Goal: Information Seeking & Learning: Learn about a topic

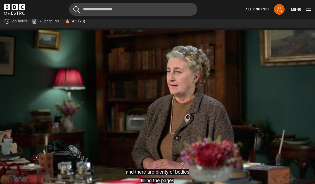
scroll to position [232, 0]
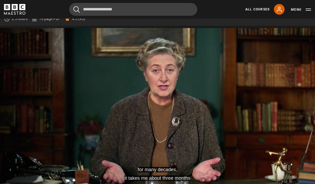
scroll to position [234, 0]
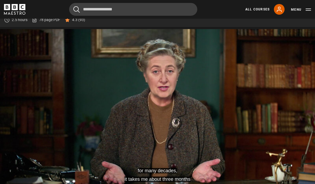
click at [220, 128] on video-js "for many decades, it takes me about three months Video Player is loading. Play …" at bounding box center [157, 117] width 315 height 177
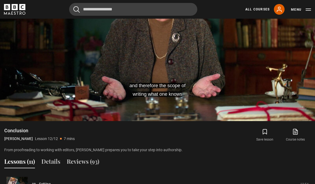
scroll to position [316, 0]
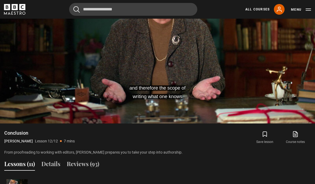
click at [152, 116] on video-js "and therefore the scope of writing what one knows Video Player is loading. Play…" at bounding box center [157, 34] width 315 height 177
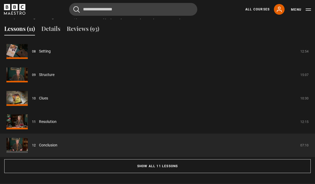
scroll to position [454, 0]
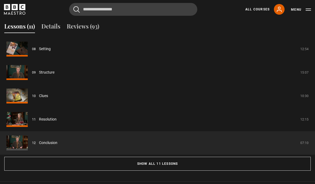
click at [132, 162] on button "Show all 11 lessons" at bounding box center [157, 164] width 306 height 14
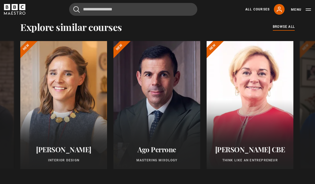
scroll to position [836, 0]
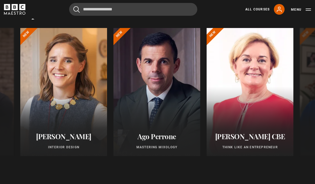
click at [262, 95] on div at bounding box center [249, 92] width 87 height 128
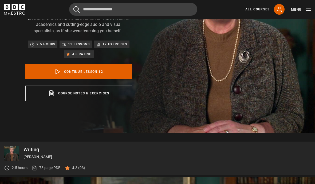
scroll to position [91, 0]
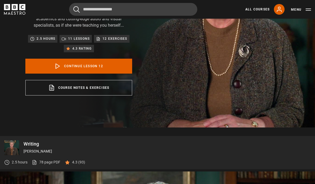
click at [113, 64] on link "Continue lesson 12" at bounding box center [78, 66] width 107 height 15
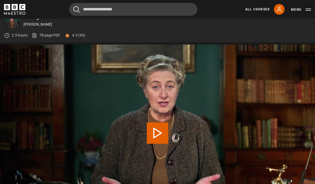
scroll to position [232, 0]
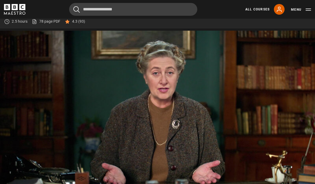
click at [306, 12] on button "Menu" at bounding box center [301, 9] width 20 height 5
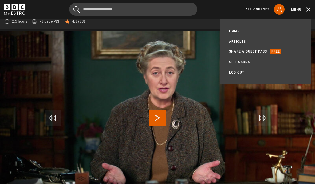
click at [259, 49] on link "Share a guest pass" at bounding box center [248, 51] width 38 height 5
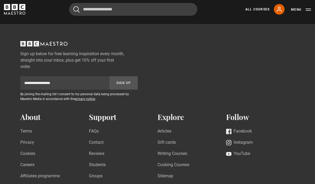
scroll to position [170, 0]
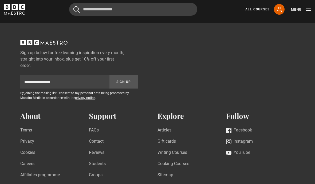
click at [310, 11] on button "Menu" at bounding box center [301, 9] width 20 height 5
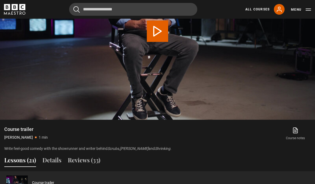
scroll to position [280, 0]
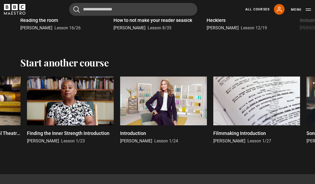
scroll to position [1259, 0]
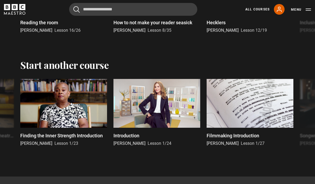
click at [306, 11] on button "Menu" at bounding box center [301, 9] width 20 height 5
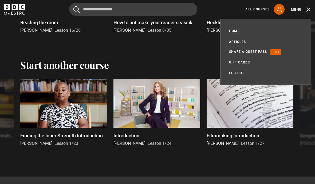
click at [237, 33] on link "Home" at bounding box center [234, 31] width 11 height 6
click at [261, 10] on link "All Courses" at bounding box center [257, 9] width 24 height 5
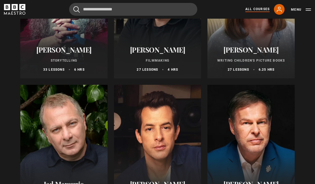
scroll to position [1478, 0]
